Goal: Find contact information: Find contact information

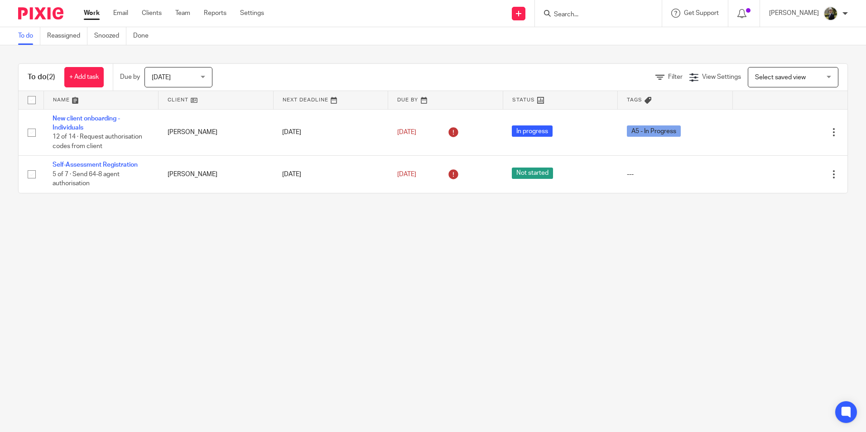
click at [589, 13] on input "Search" at bounding box center [593, 15] width 81 height 8
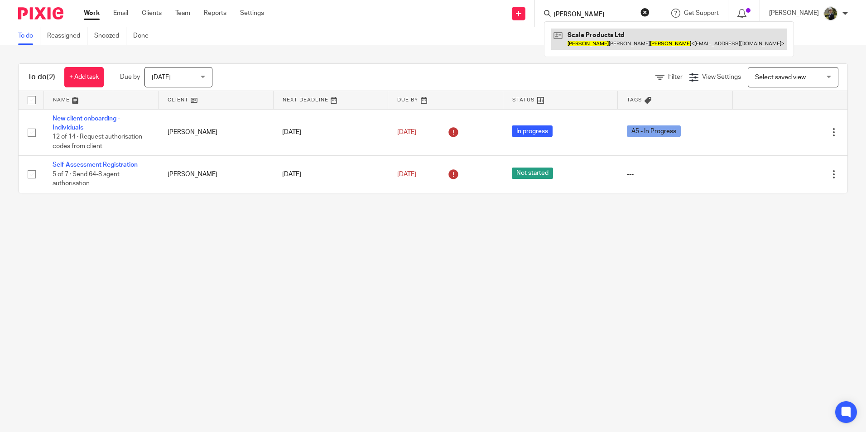
type input "paul baglin"
click at [599, 42] on link at bounding box center [668, 39] width 235 height 21
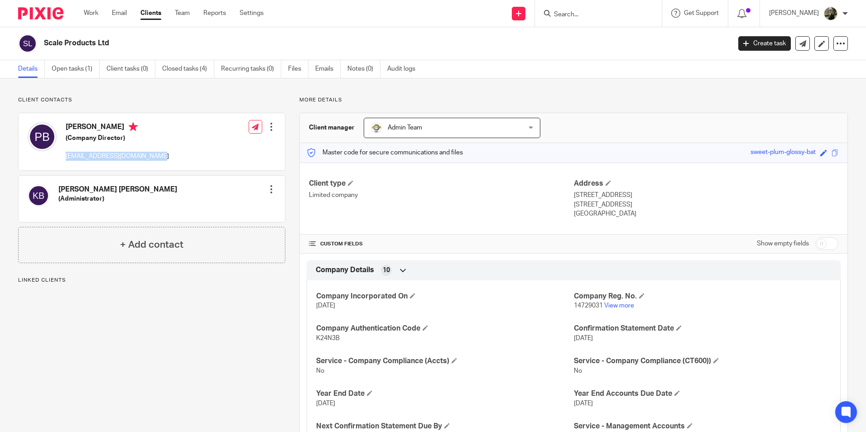
drag, startPoint x: 155, startPoint y: 157, endPoint x: 66, endPoint y: 157, distance: 88.7
click at [66, 157] on div "Paul Michael Baglin (Company Director) contact@scaleproducts.co.uk Edit contact…" at bounding box center [152, 141] width 266 height 57
copy p "contact@scaleproducts.co.uk"
click at [206, 139] on div "Paul Michael Baglin (Company Director) contact@scaleproducts.co.uk Edit contact…" at bounding box center [152, 141] width 266 height 57
click at [172, 105] on div "Client contacts Katie Jayne Baglin (Administrator) Edit contact Create client f…" at bounding box center [151, 179] width 267 height 167
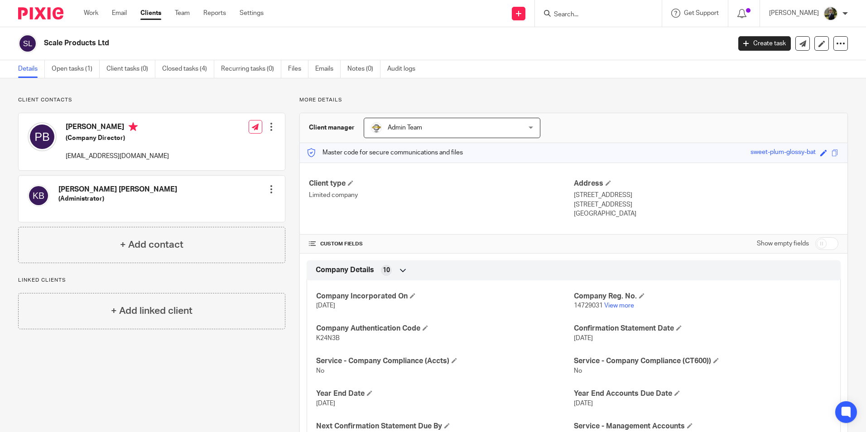
click at [172, 105] on div "Client contacts Katie Jayne Baglin (Administrator) Edit contact Create client f…" at bounding box center [151, 179] width 267 height 167
click at [167, 96] on p "Client contacts" at bounding box center [151, 99] width 267 height 7
click at [128, 91] on div "Client contacts Katie Jayne Baglin (Administrator) Edit contact Create client f…" at bounding box center [433, 277] width 866 height 399
click at [579, 12] on input "Search" at bounding box center [593, 15] width 81 height 8
type input "global memor"
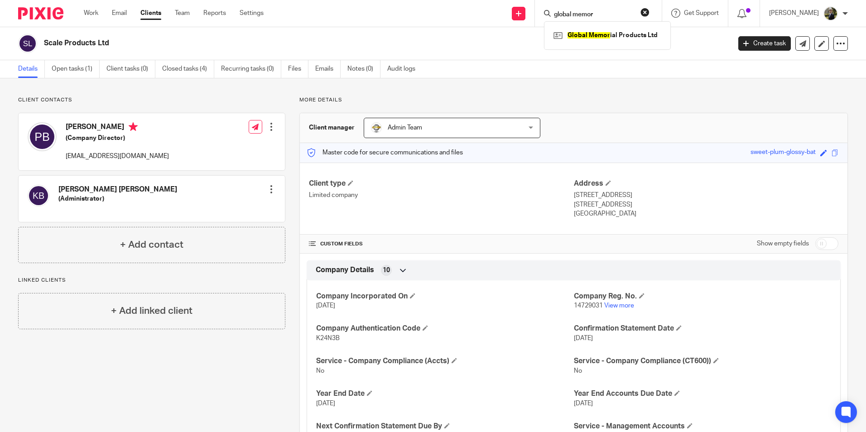
click at [589, 45] on div "Global Memor ial Products Ltd" at bounding box center [607, 35] width 127 height 28
click at [585, 31] on link at bounding box center [607, 36] width 112 height 14
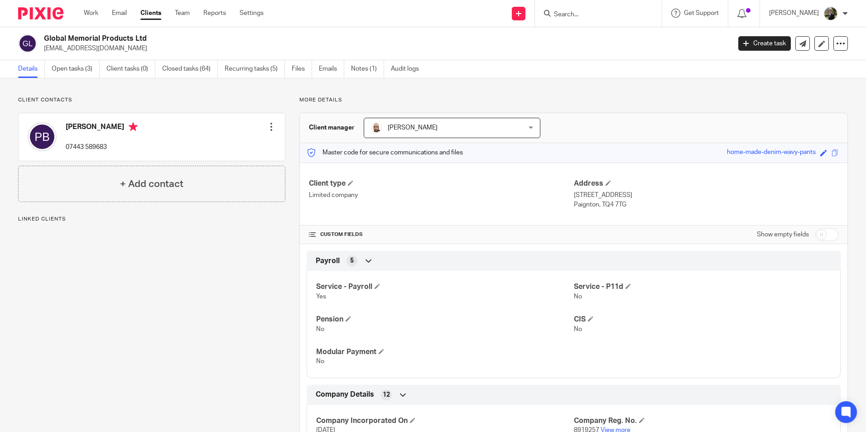
drag, startPoint x: 152, startPoint y: 48, endPoint x: 43, endPoint y: 48, distance: 109.1
click at [43, 48] on div "Global Memorial Products Ltd [EMAIL_ADDRESS][DOMAIN_NAME]" at bounding box center [371, 43] width 706 height 19
copy p "[EMAIL_ADDRESS][DOMAIN_NAME]"
click at [37, 12] on img at bounding box center [40, 13] width 45 height 12
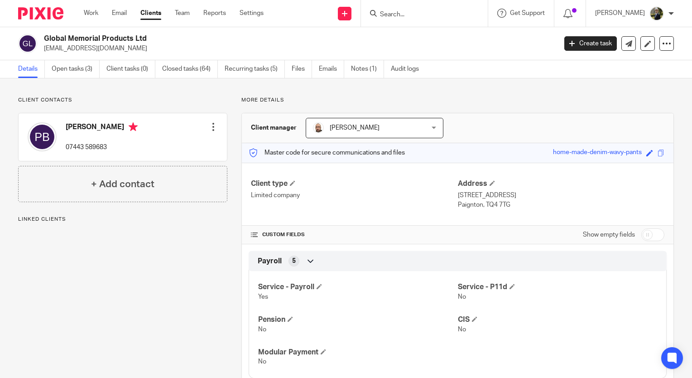
click at [54, 13] on img at bounding box center [40, 13] width 45 height 12
